Goal: Task Accomplishment & Management: Manage account settings

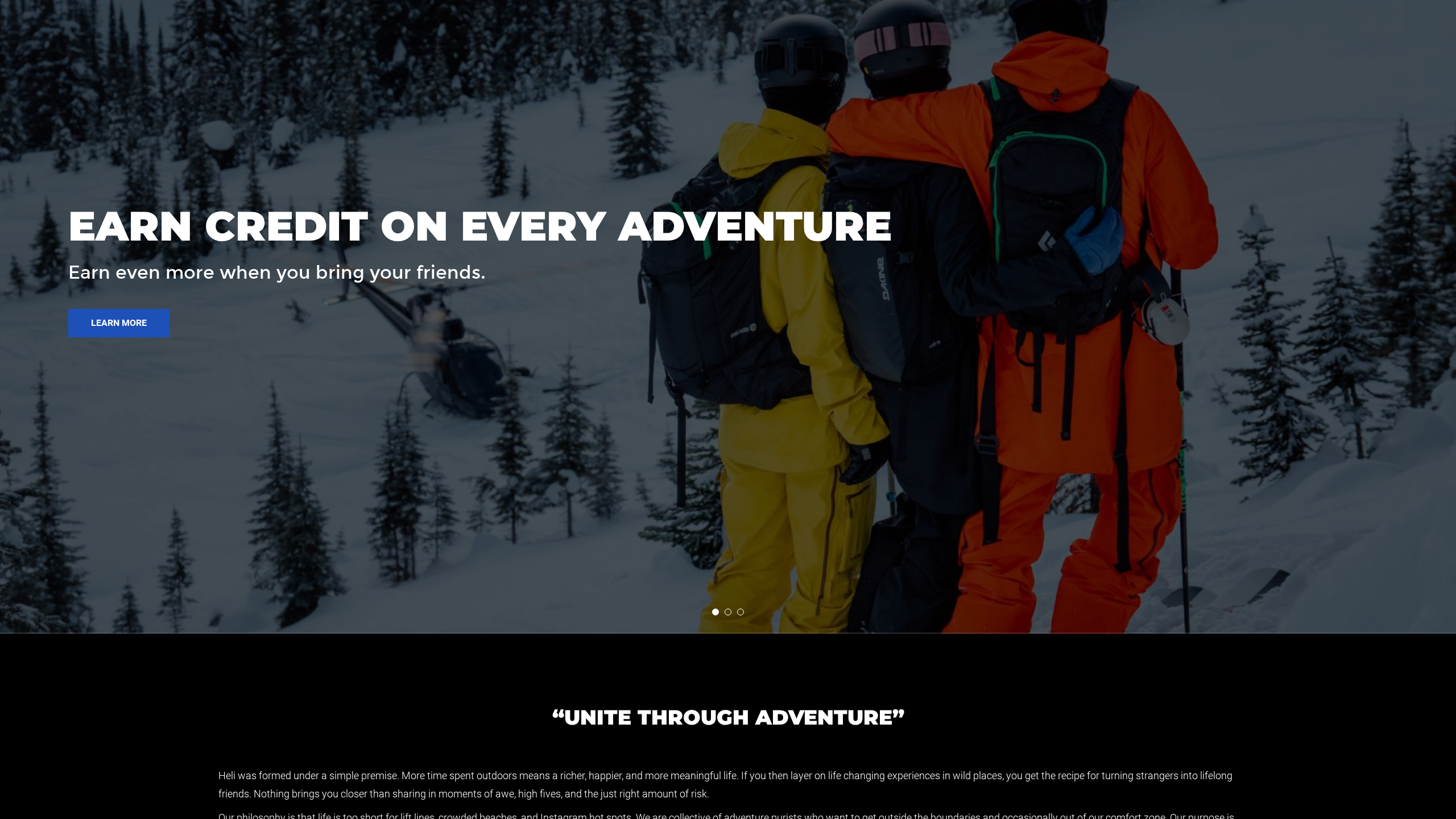
scroll to position [3061, 0]
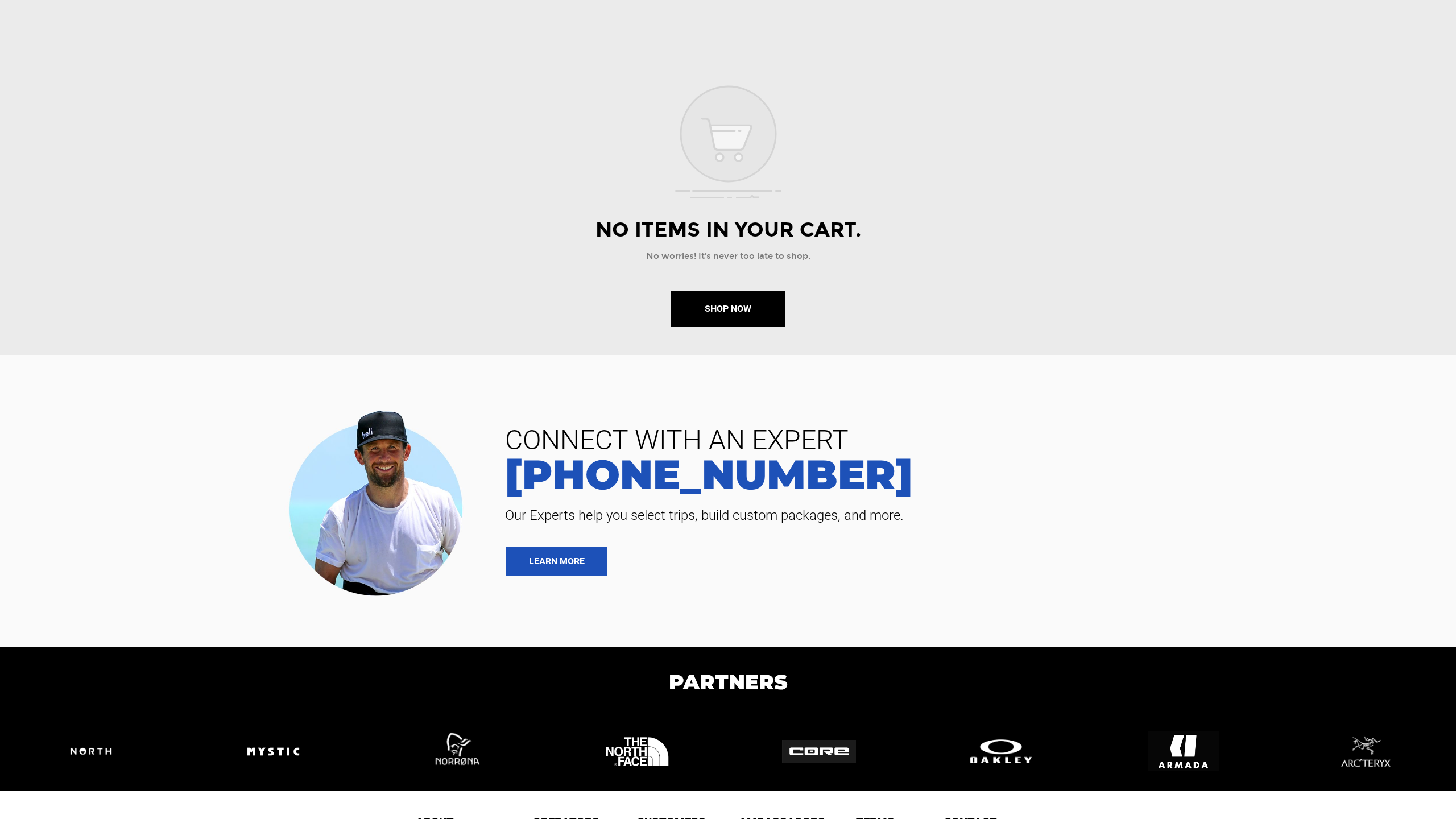
scroll to position [130, 0]
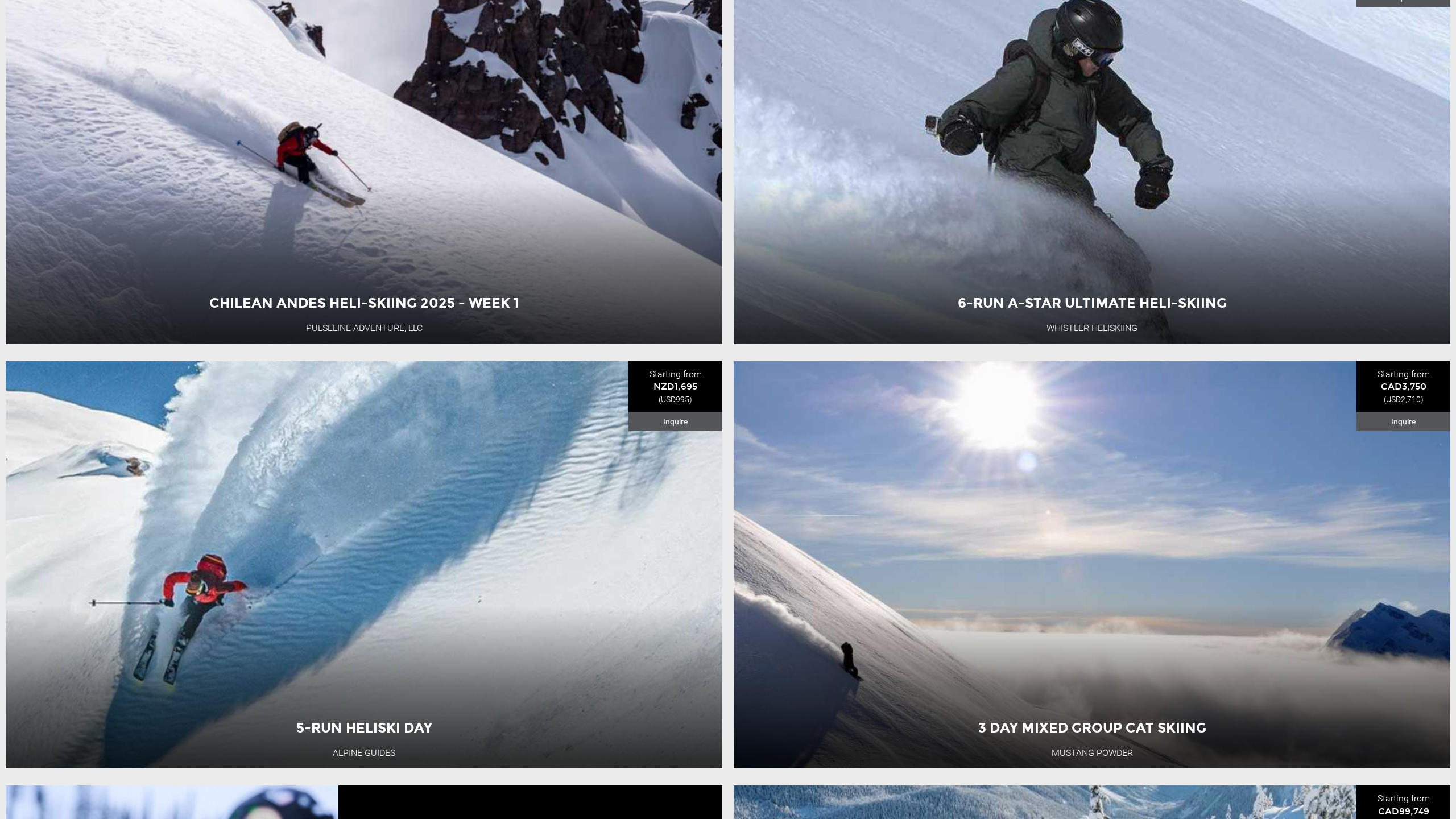
scroll to position [3109, 0]
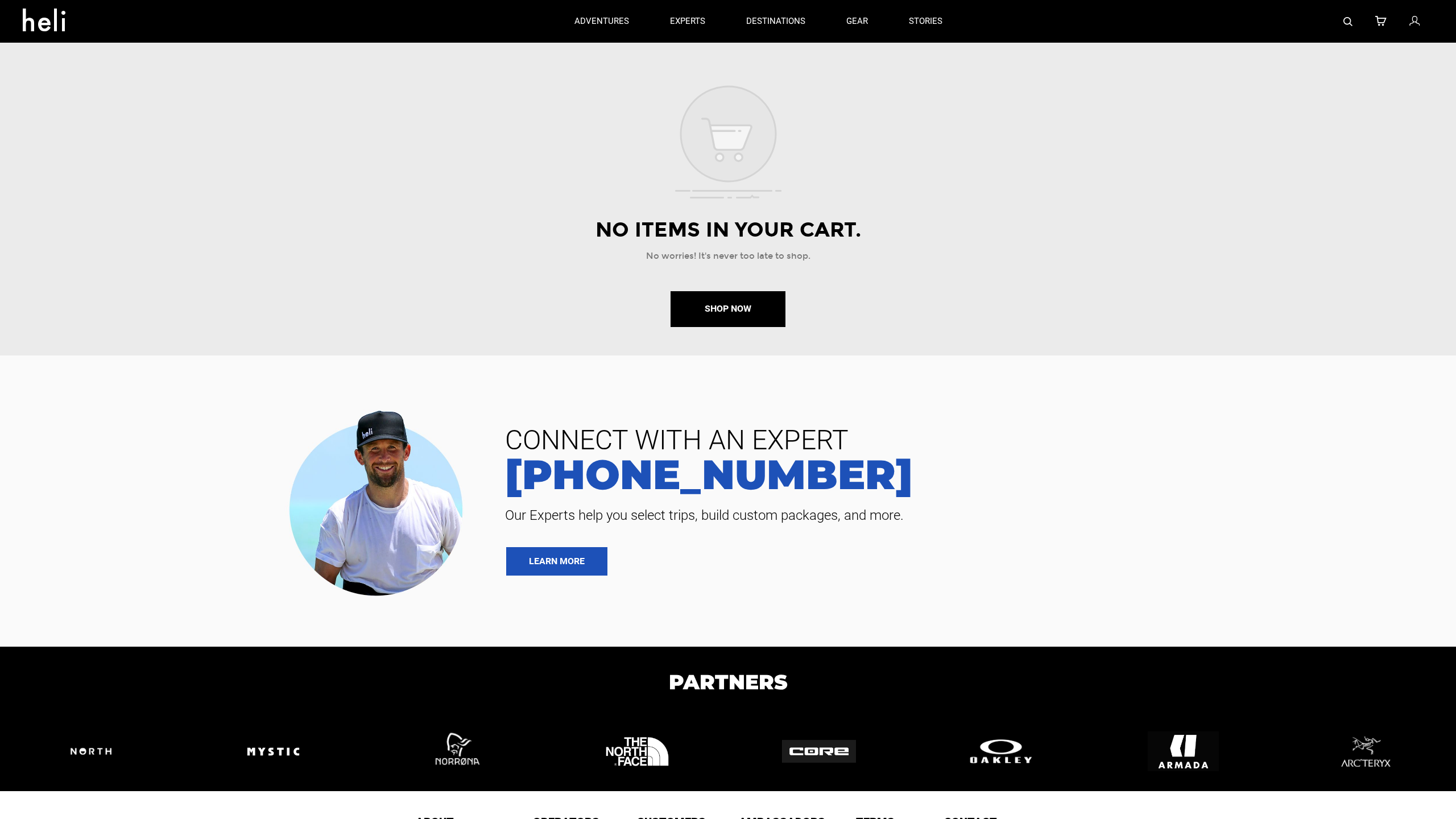
scroll to position [130, 0]
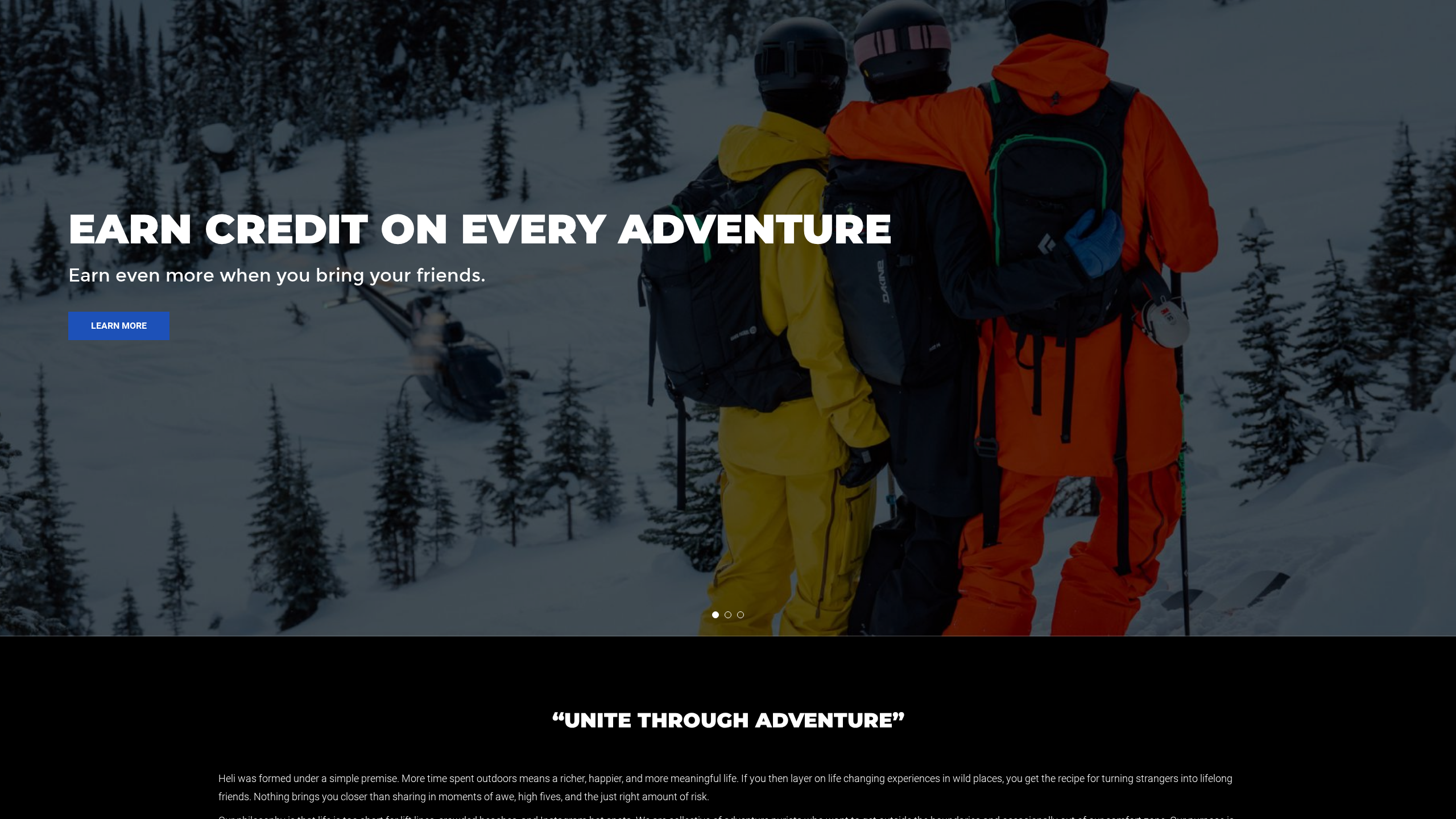
scroll to position [3061, 0]
